Goal: Task Accomplishment & Management: Manage account settings

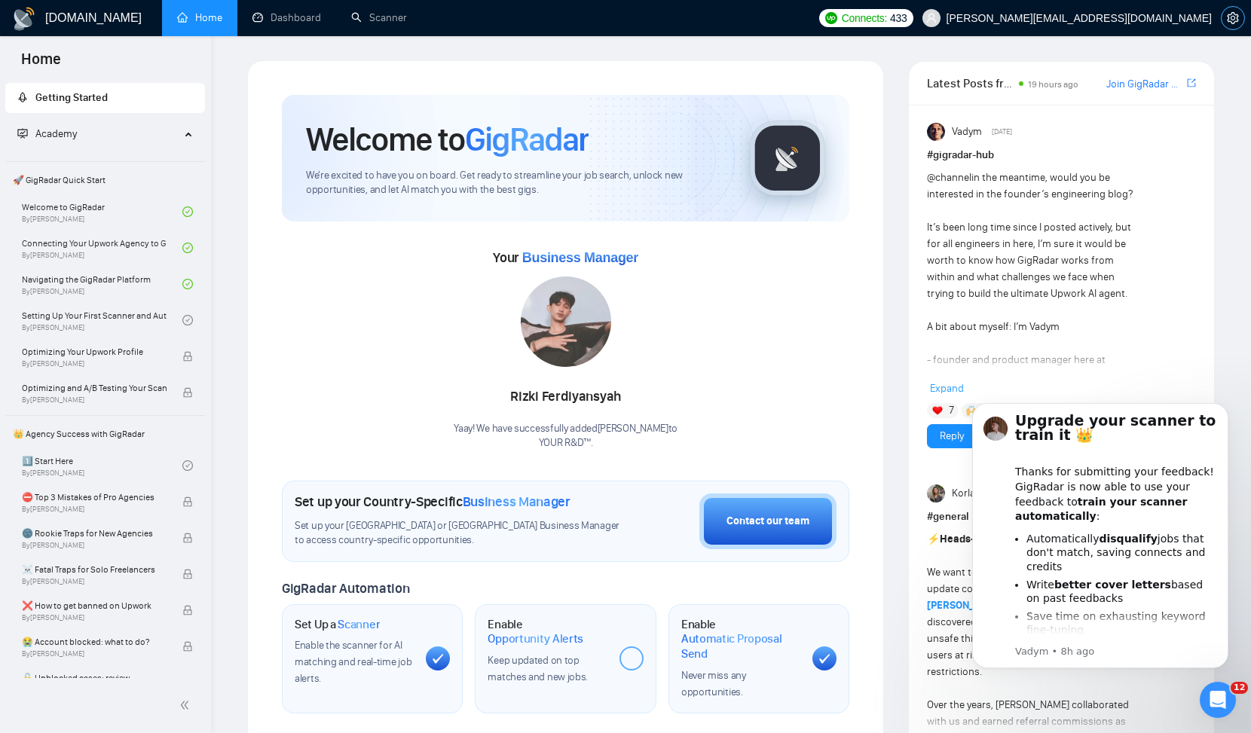
click at [1232, 15] on icon "setting" at bounding box center [1233, 18] width 12 height 12
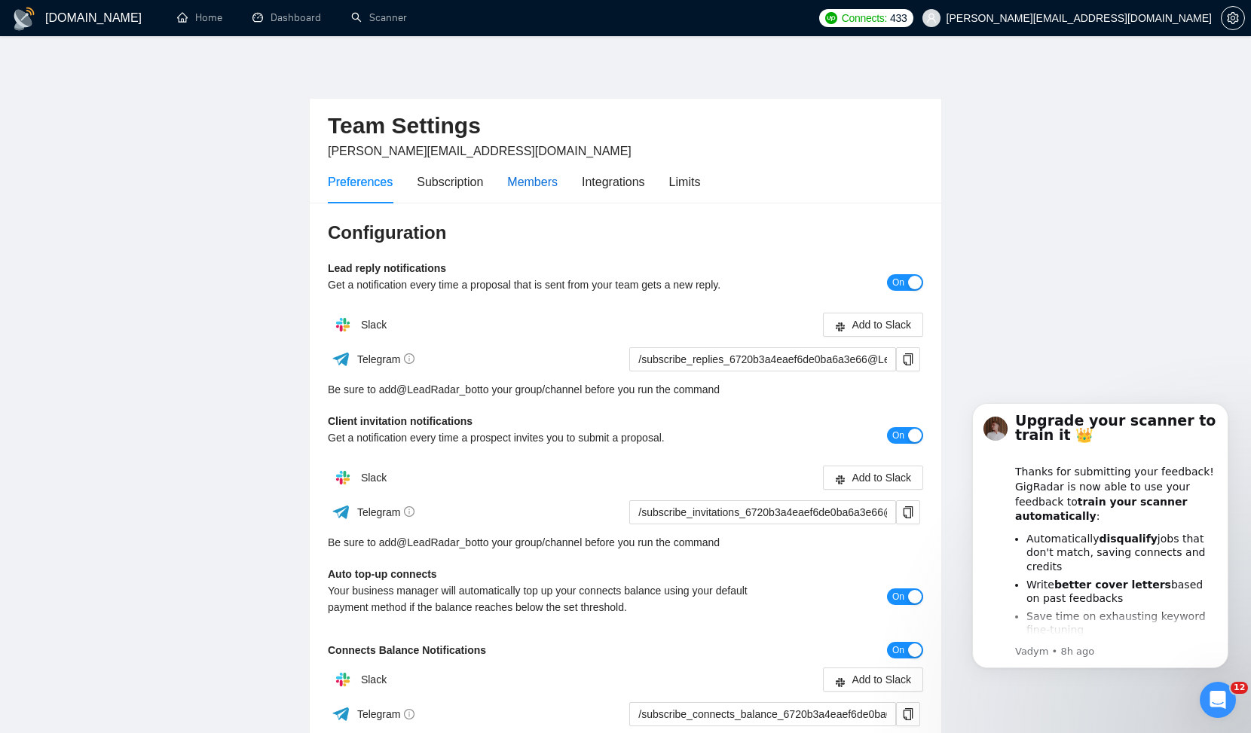
click at [534, 181] on div "Members" at bounding box center [532, 182] width 50 height 19
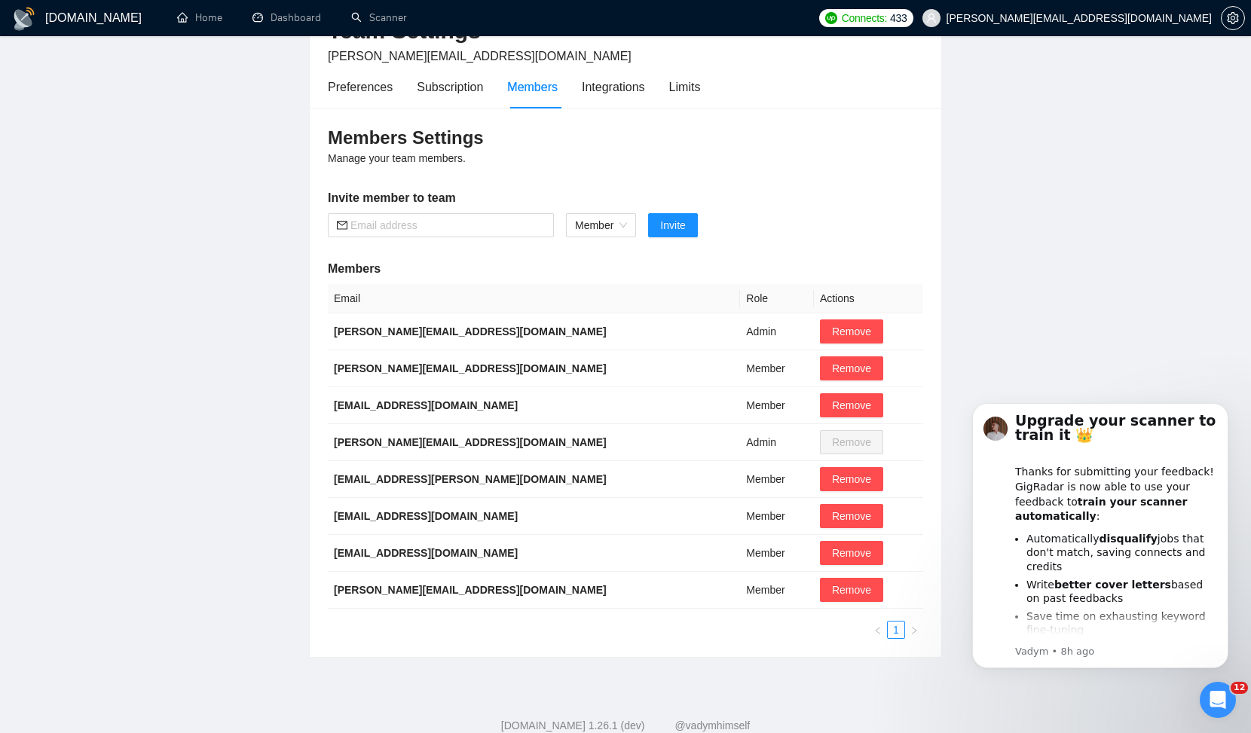
scroll to position [97, 0]
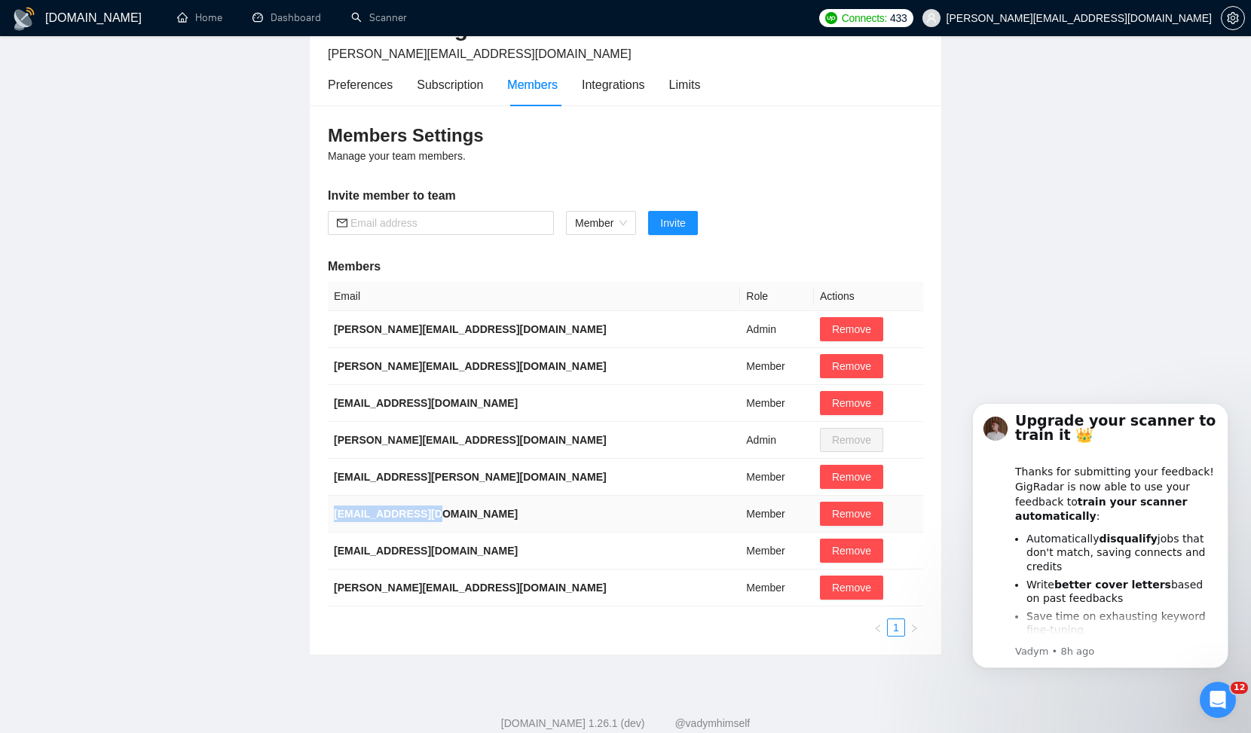
drag, startPoint x: 473, startPoint y: 506, endPoint x: 464, endPoint y: 519, distance: 16.1
click at [464, 519] on td "[EMAIL_ADDRESS][DOMAIN_NAME]" at bounding box center [534, 514] width 412 height 37
drag, startPoint x: 458, startPoint y: 329, endPoint x: 315, endPoint y: 322, distance: 143.4
click at [314, 321] on div "Members Settings Manage your team members. Invite member to team Member Invite …" at bounding box center [626, 380] width 632 height 549
click at [263, 338] on main "Team Settings [PERSON_NAME][EMAIL_ADDRESS][DOMAIN_NAME] Preferences Subscriptio…" at bounding box center [625, 309] width 1203 height 693
